Goal: Register for event/course: Sign up to attend an event or enroll in a course

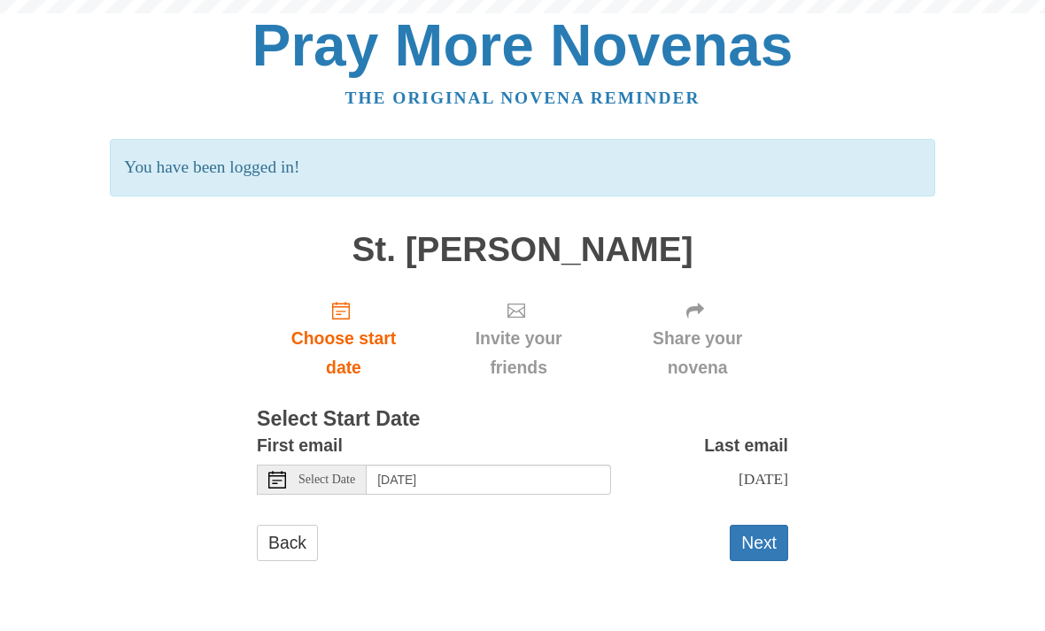
scroll to position [30, 0]
click at [766, 532] on button "Next" at bounding box center [759, 543] width 58 height 36
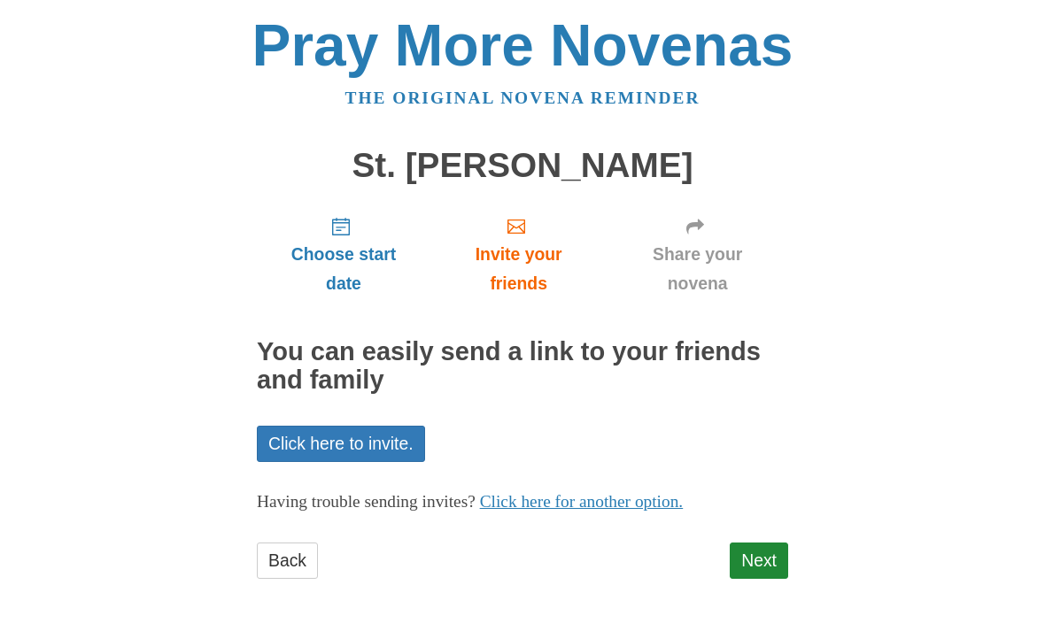
click at [763, 563] on link "Next" at bounding box center [759, 561] width 58 height 36
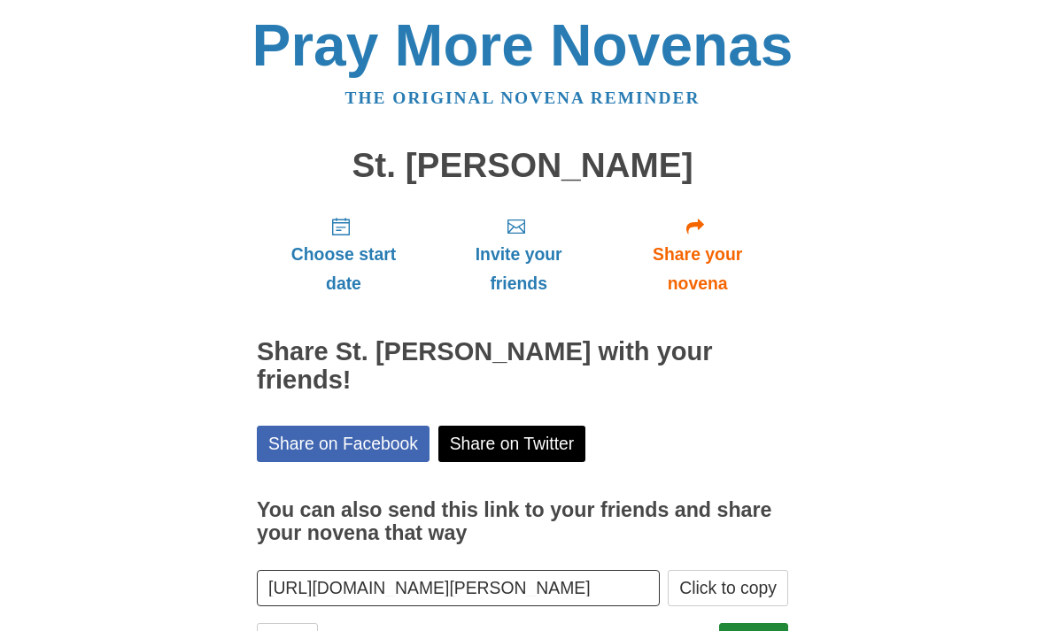
scroll to position [45, 0]
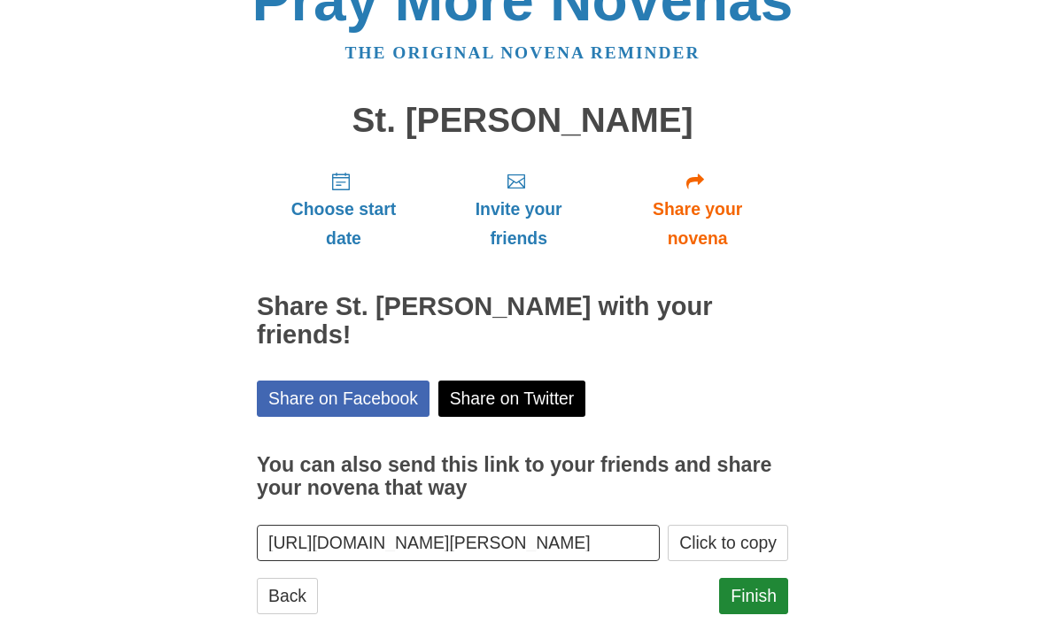
click at [750, 578] on link "Finish" at bounding box center [753, 596] width 69 height 36
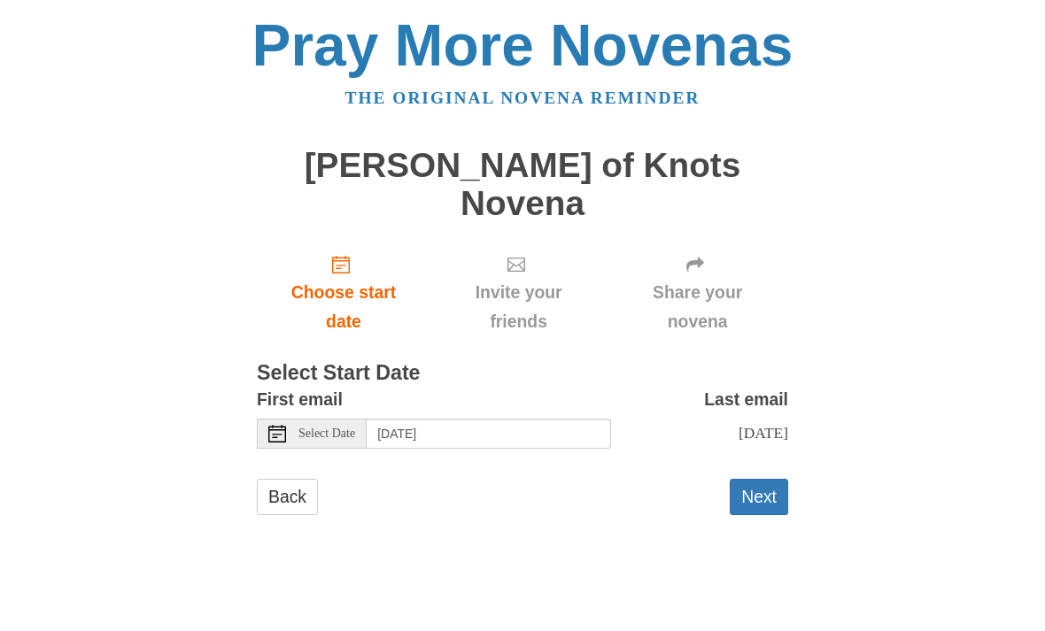
click at [765, 479] on button "Next" at bounding box center [759, 497] width 58 height 36
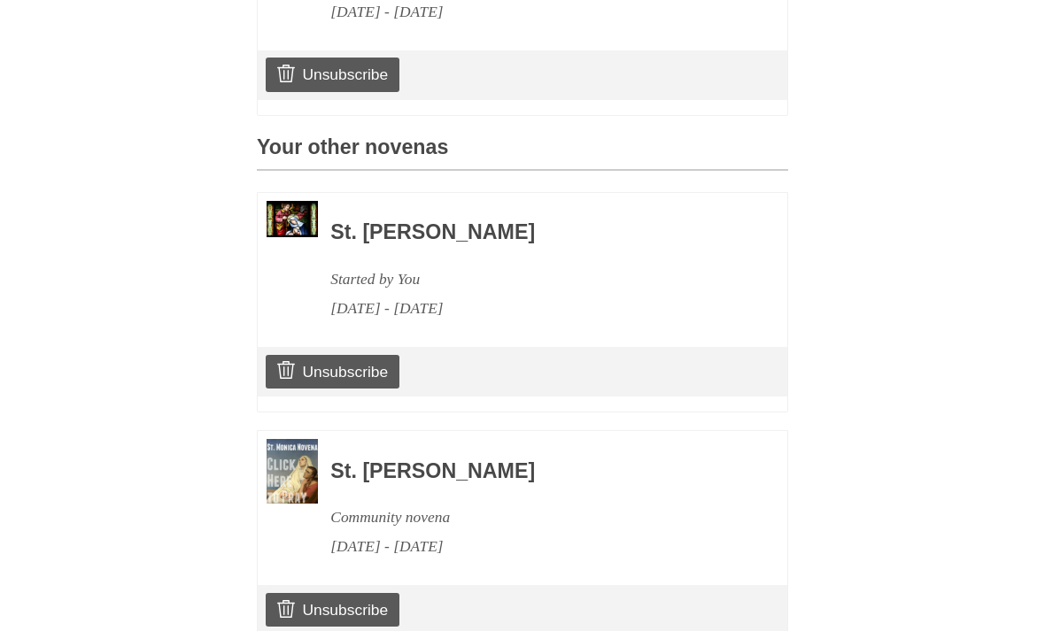
scroll to position [708, 0]
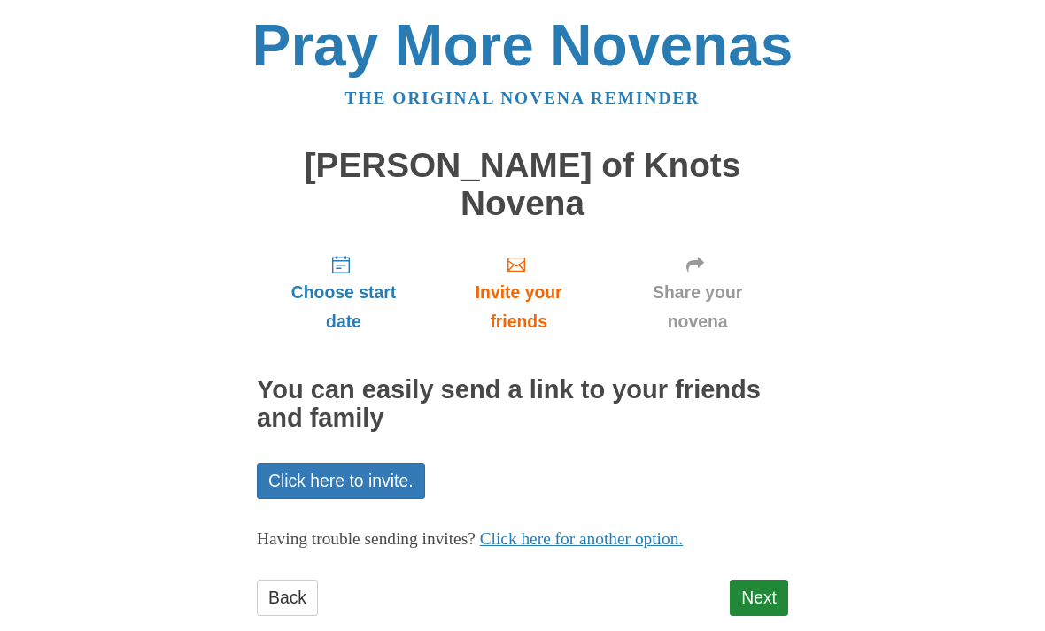
click at [764, 580] on link "Next" at bounding box center [759, 598] width 58 height 36
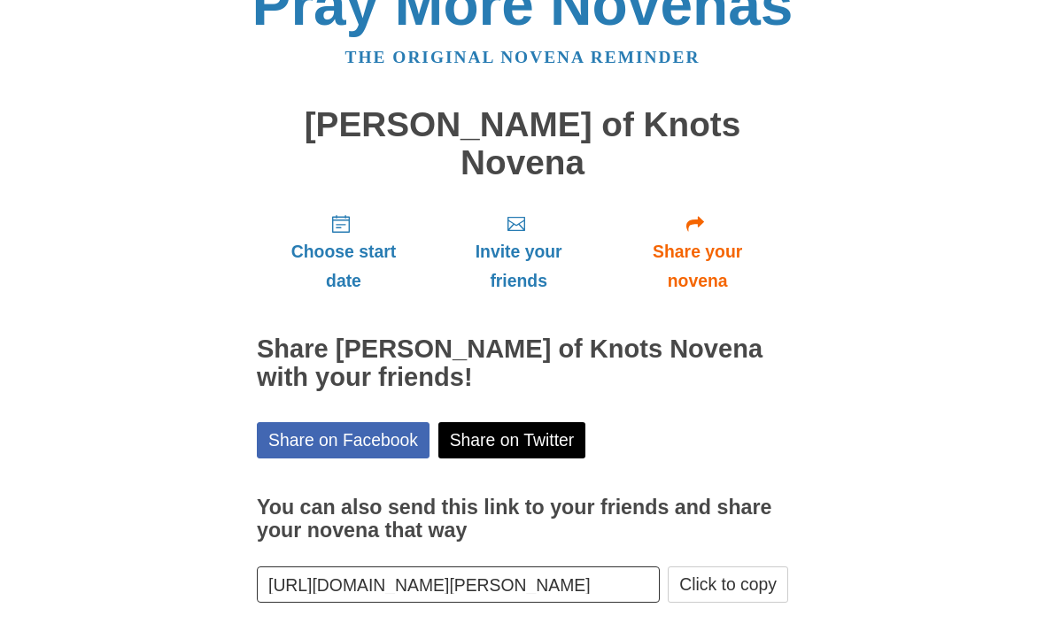
scroll to position [16, 0]
